Goal: Communication & Community: Answer question/provide support

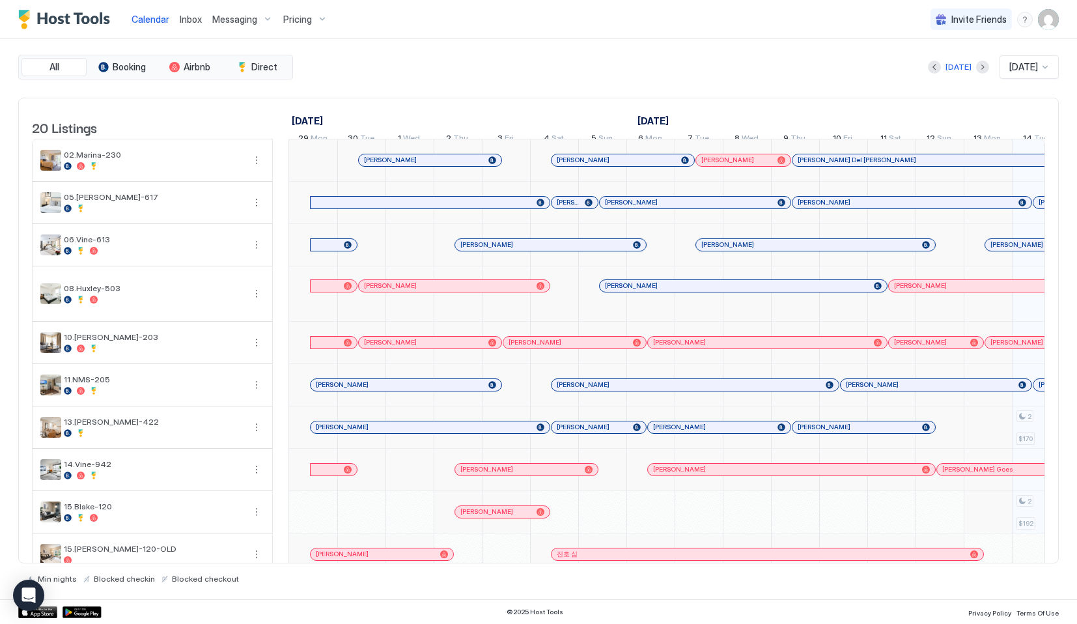
click at [187, 20] on span "Inbox" at bounding box center [191, 19] width 22 height 11
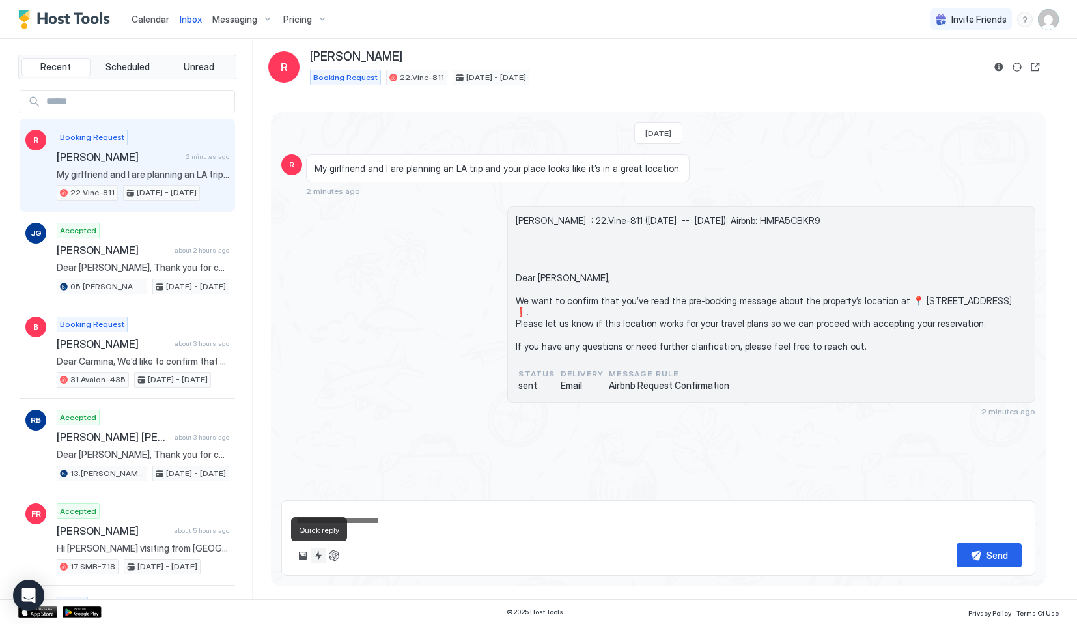
click at [311, 556] on button "Quick reply" at bounding box center [319, 556] width 16 height 16
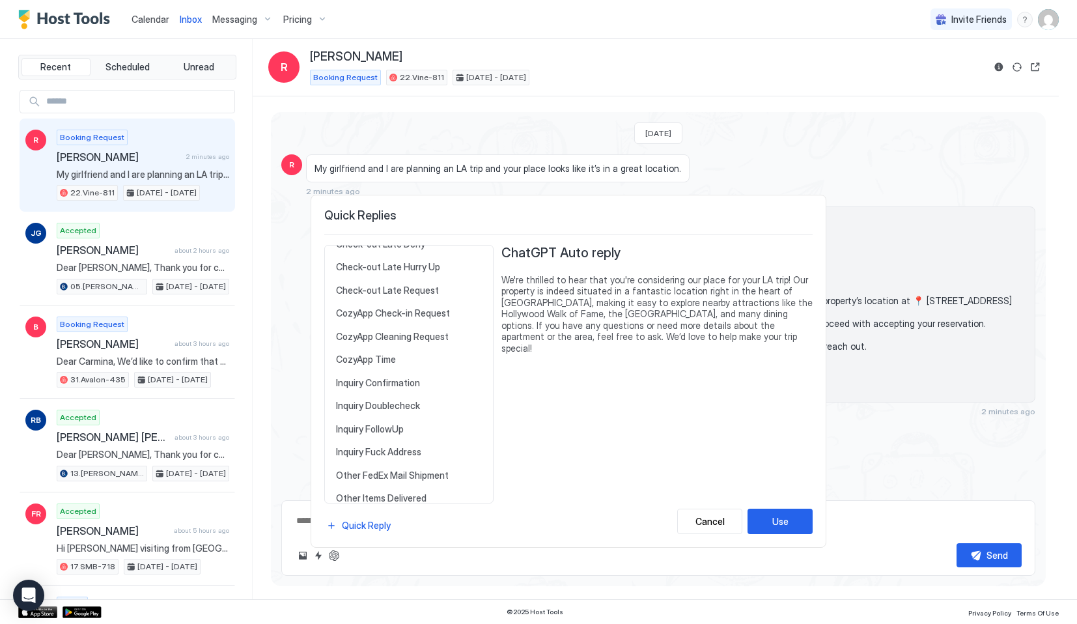
scroll to position [361, 0]
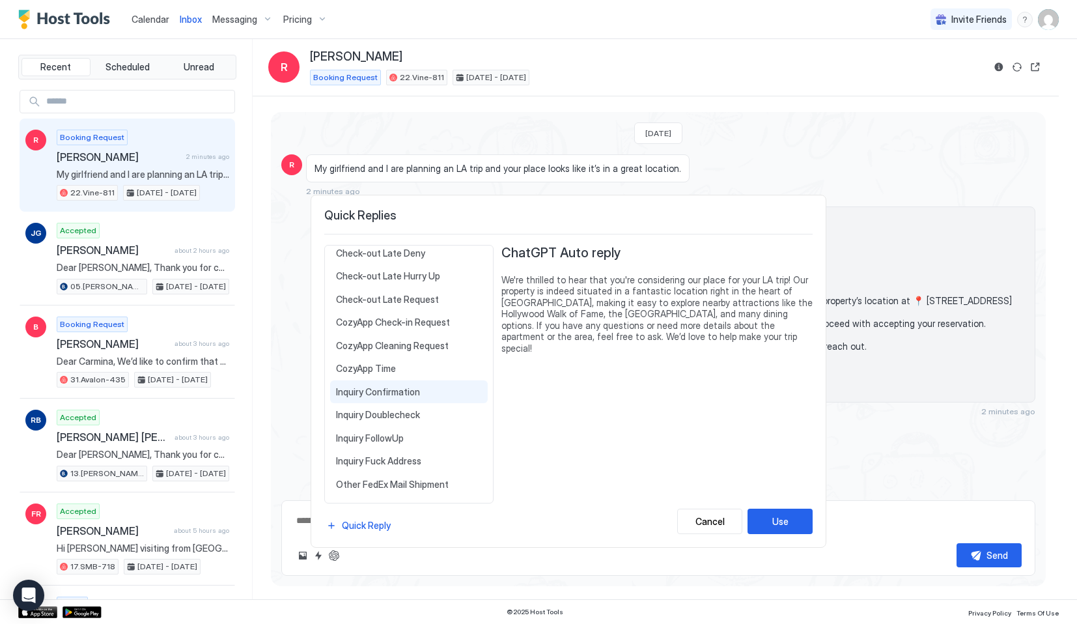
click at [389, 391] on span "Inquiry Confirmation" at bounding box center [409, 392] width 146 height 12
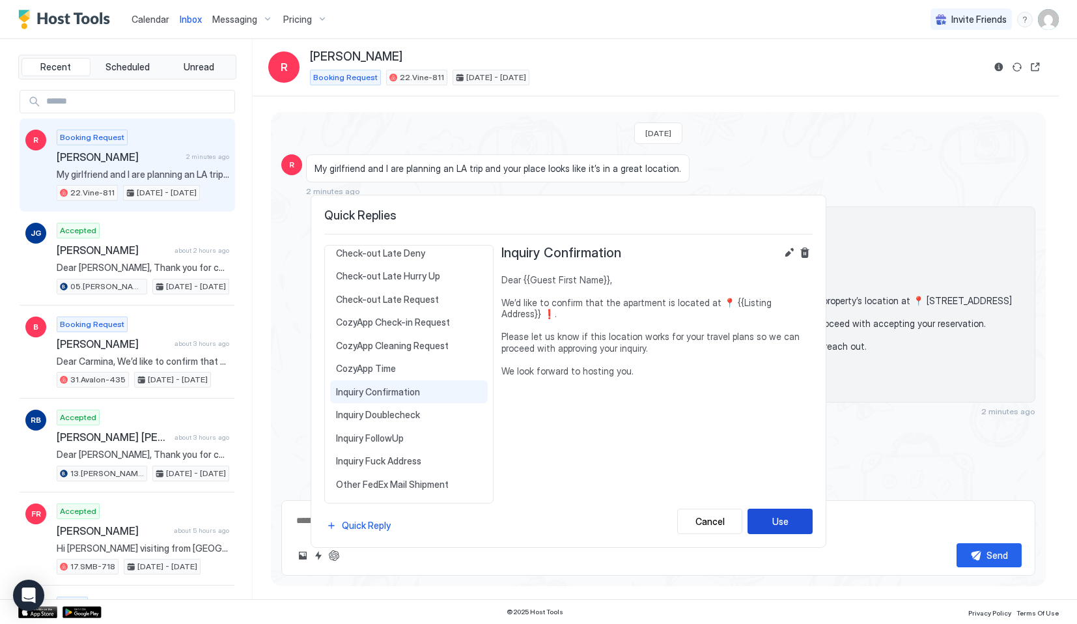
click at [782, 526] on div "Use" at bounding box center [780, 522] width 16 height 14
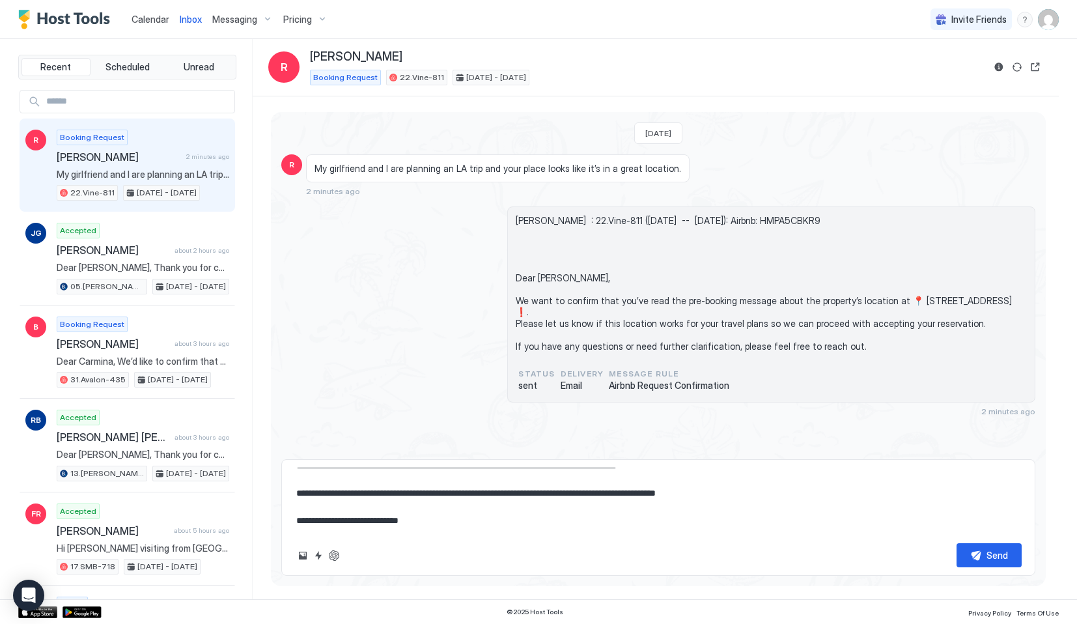
scroll to position [0, 0]
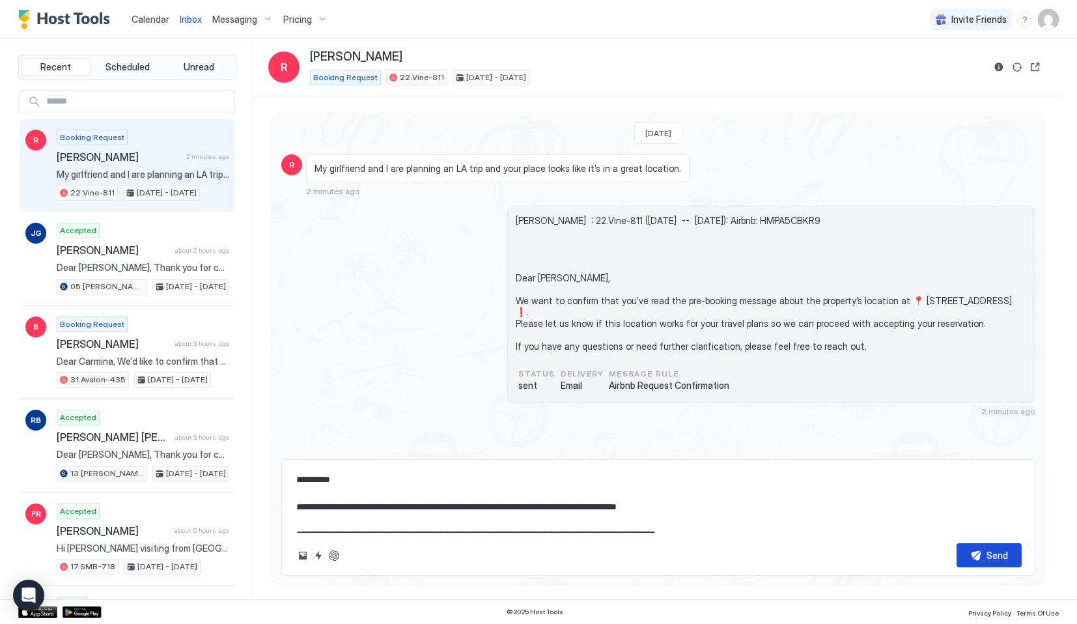
click at [992, 554] on div "Send" at bounding box center [997, 555] width 21 height 14
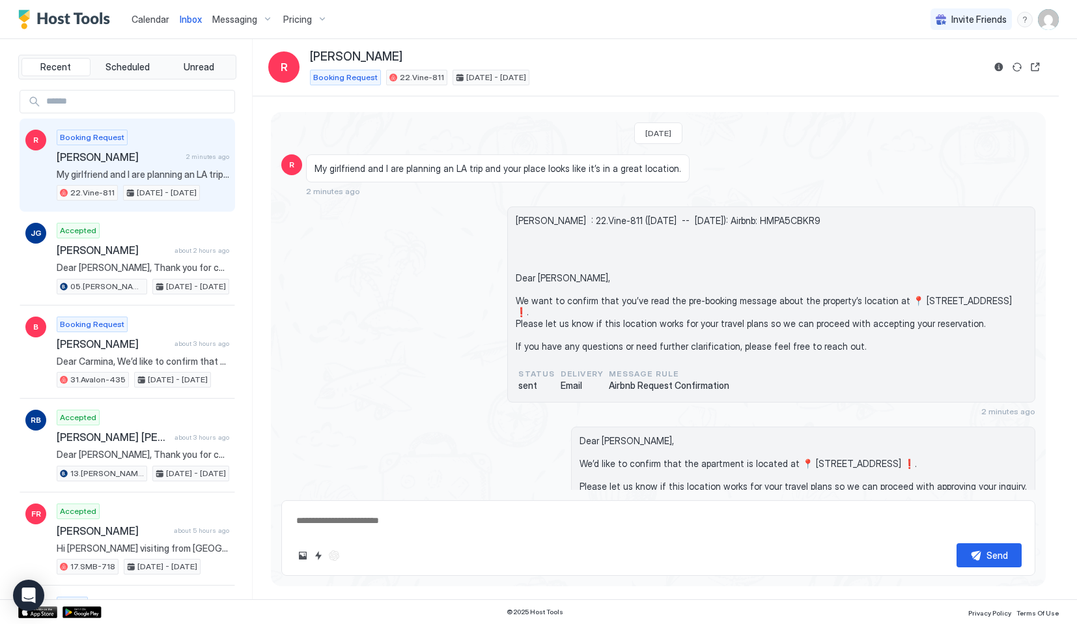
scroll to position [47, 0]
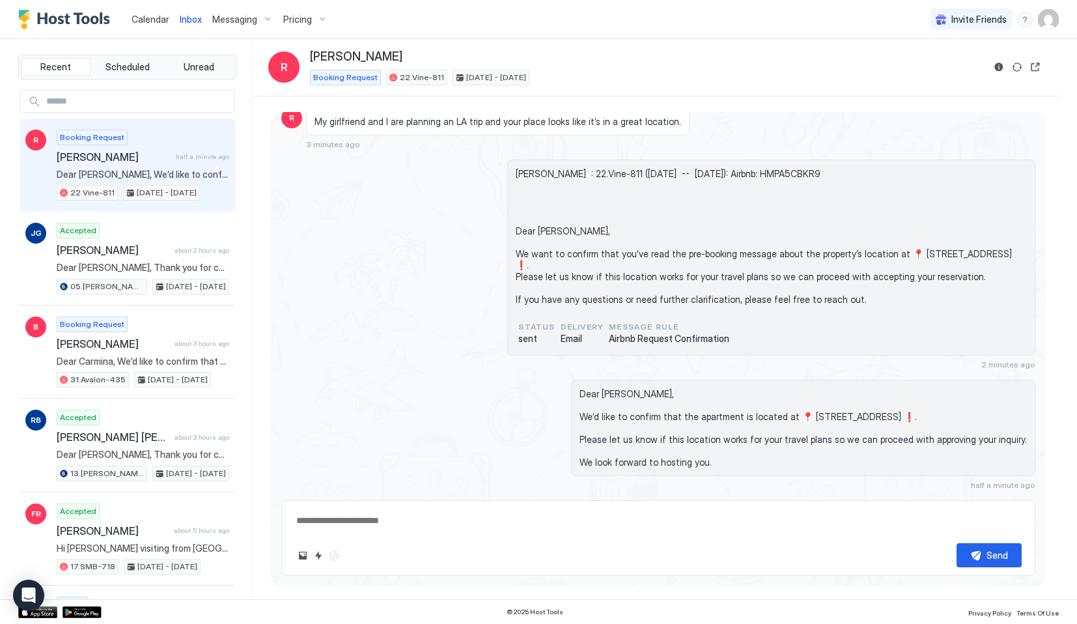
click at [147, 18] on span "Calendar" at bounding box center [151, 19] width 38 height 11
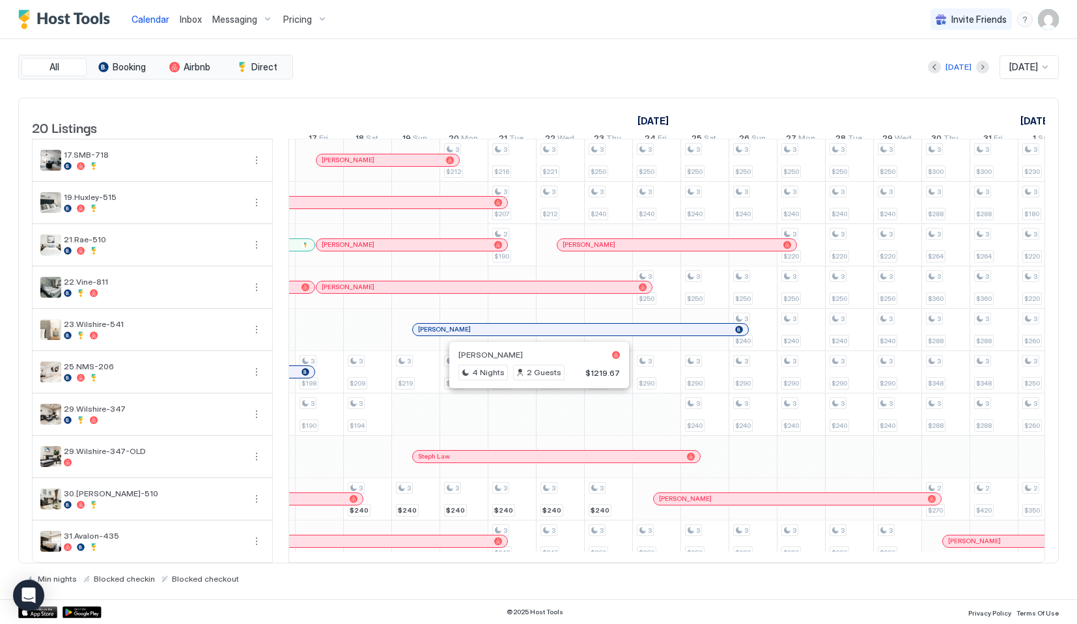
scroll to position [0, 1189]
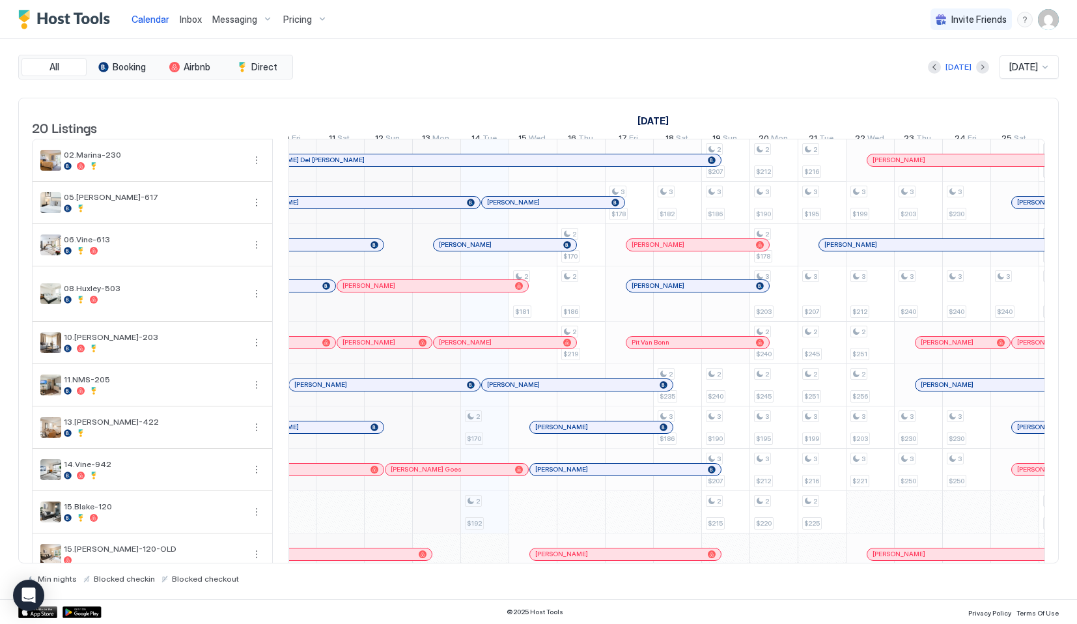
click at [180, 14] on span "Inbox" at bounding box center [191, 19] width 22 height 11
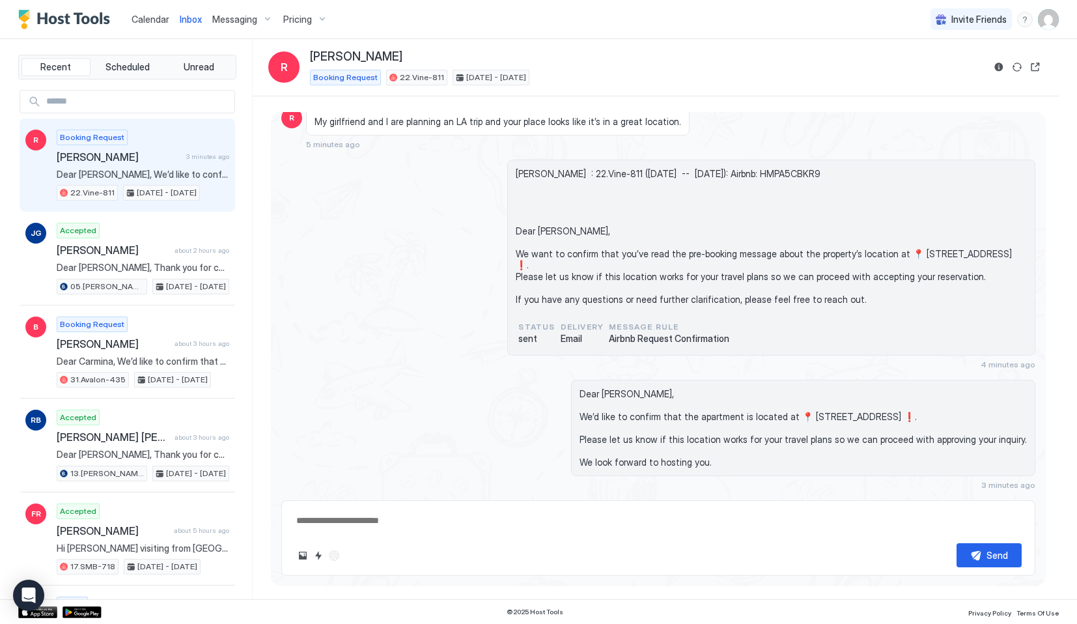
click at [685, 225] on span "[PERSON_NAME] : 22.Vine-811 ([DATE] -- [DATE]): Airbnb: HMPA5CBKR9 Dear [PERSON…" at bounding box center [771, 236] width 511 height 137
